Goal: Task Accomplishment & Management: Use online tool/utility

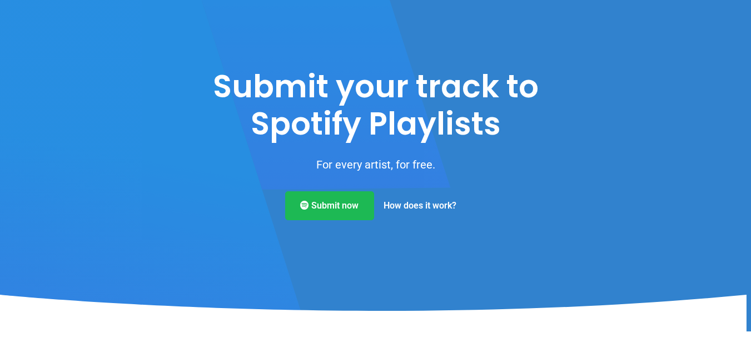
scroll to position [56, 0]
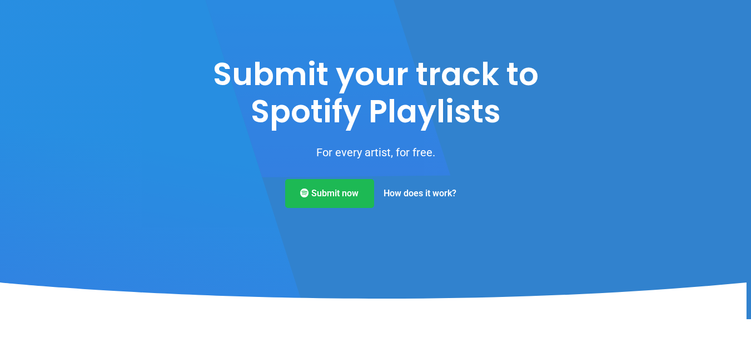
click at [399, 191] on link "How does it work?" at bounding box center [420, 193] width 92 height 29
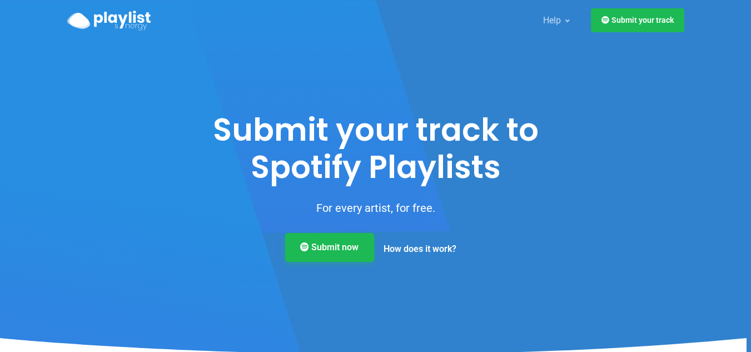
click at [356, 256] on link "Submit now" at bounding box center [329, 247] width 89 height 29
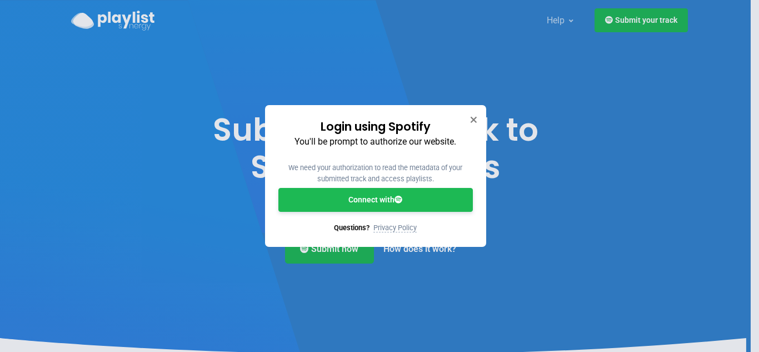
click at [410, 204] on link "Connect with" at bounding box center [375, 200] width 194 height 24
click at [407, 203] on link "Connect with" at bounding box center [375, 200] width 194 height 24
